Goal: Information Seeking & Learning: Learn about a topic

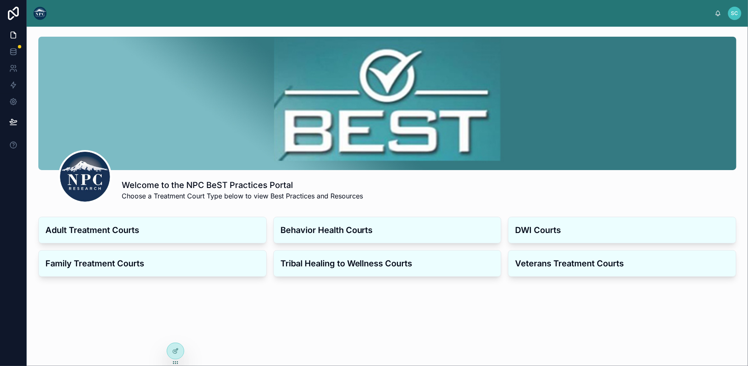
click at [178, 229] on h3 "Adult Treatment Courts" at bounding box center [152, 230] width 214 height 12
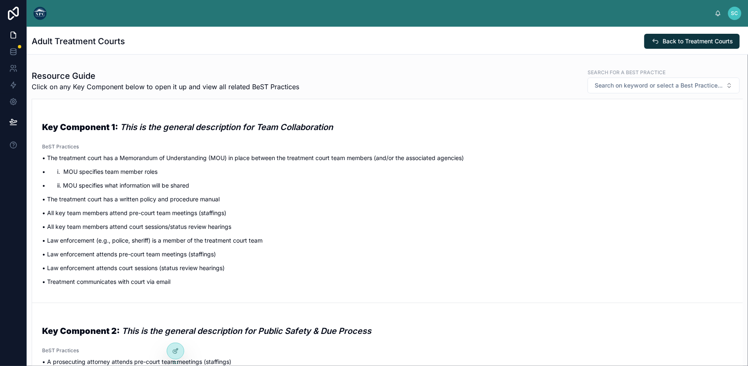
click at [209, 127] on em "This is the general description for Team Collaboration" at bounding box center [226, 127] width 213 height 10
click at [41, 21] on div at bounding box center [39, 13] width 13 height 27
click at [40, 15] on img at bounding box center [39, 13] width 13 height 13
